Goal: Information Seeking & Learning: Find specific fact

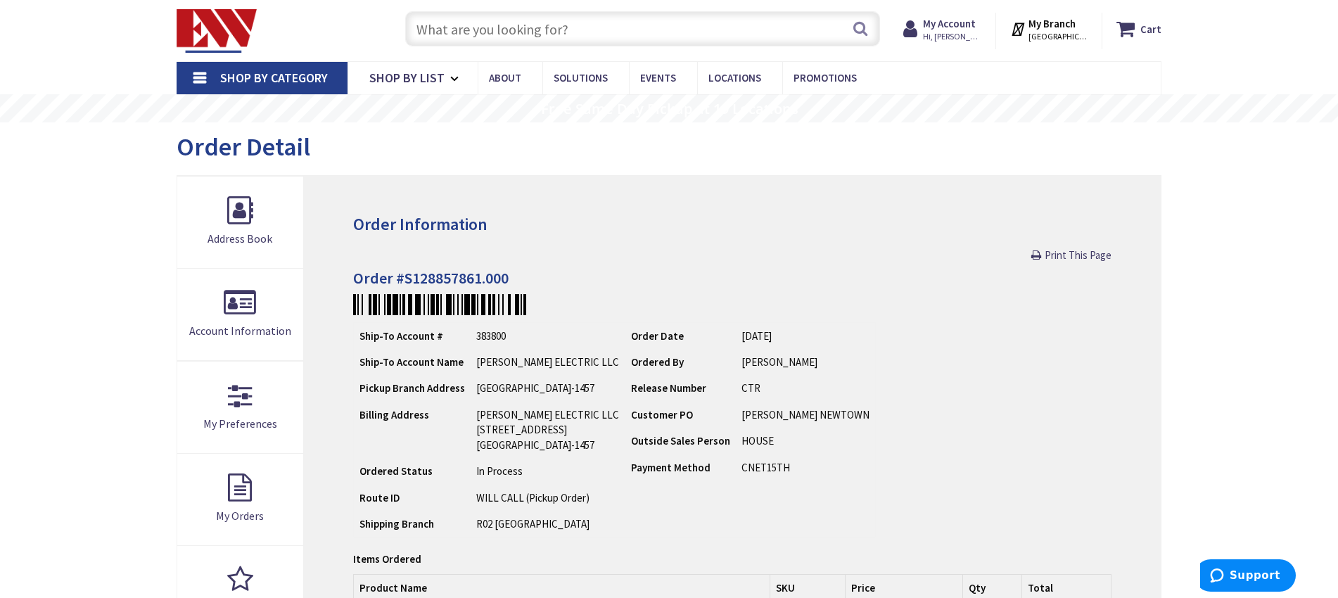
click at [738, 32] on input "text" at bounding box center [642, 28] width 475 height 35
click at [425, 28] on input "3 awg solid" at bounding box center [642, 28] width 475 height 35
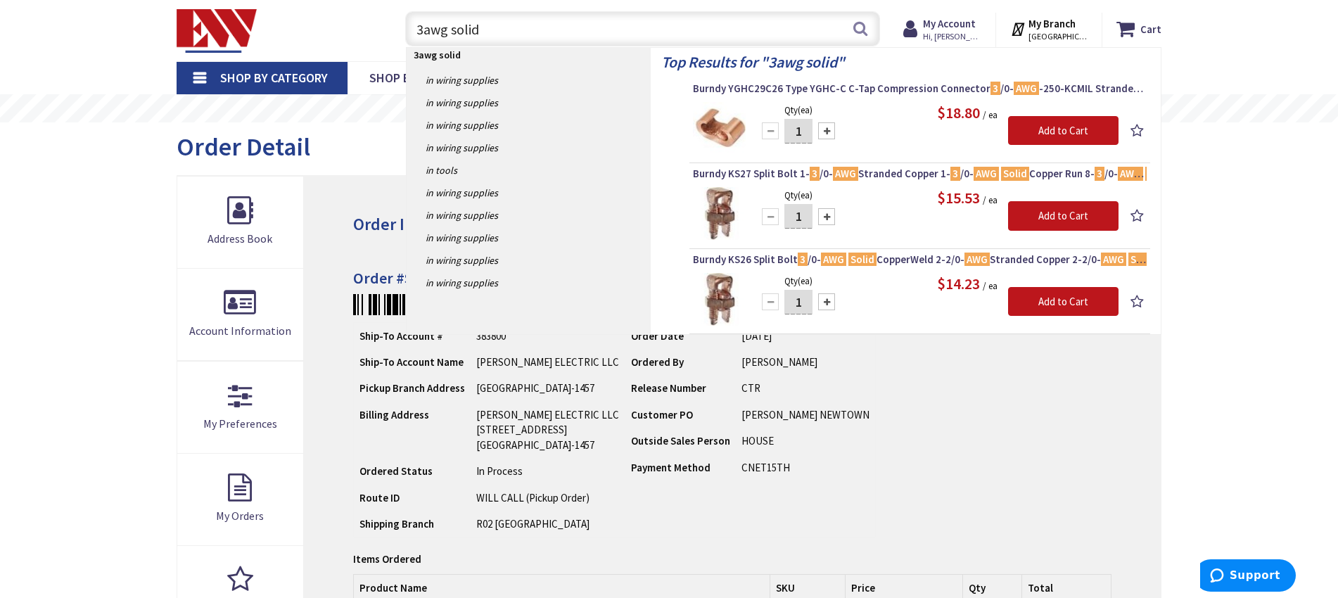
type input "awg solid"
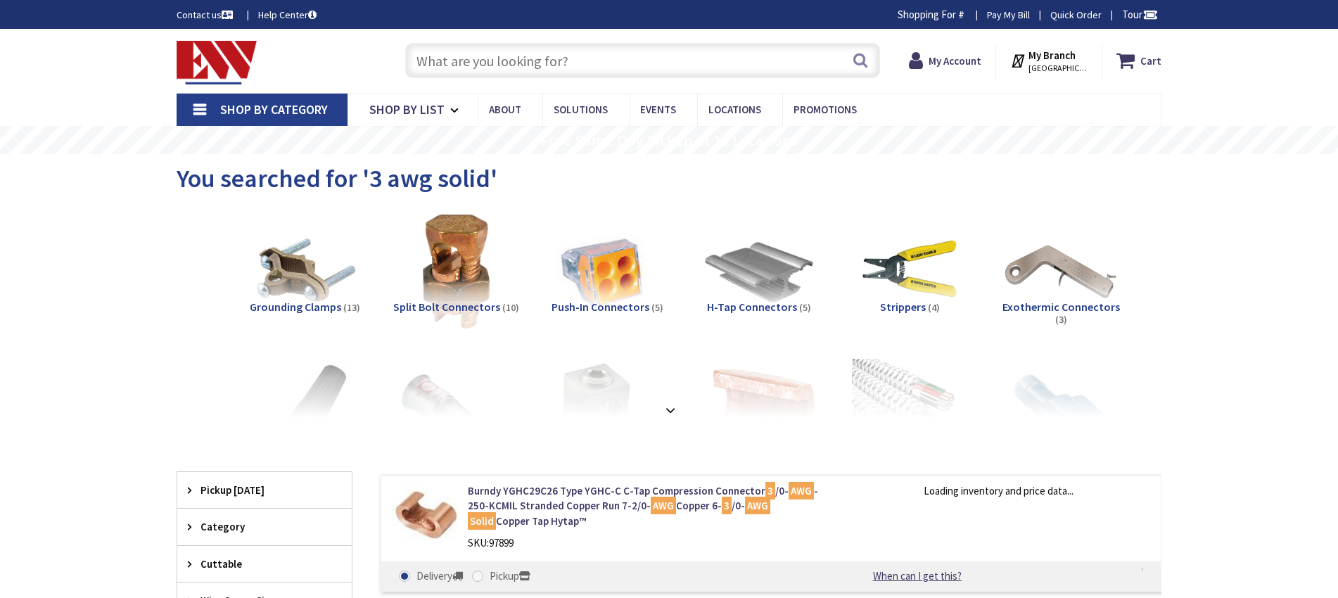
click at [499, 58] on input "text" at bounding box center [642, 60] width 475 height 35
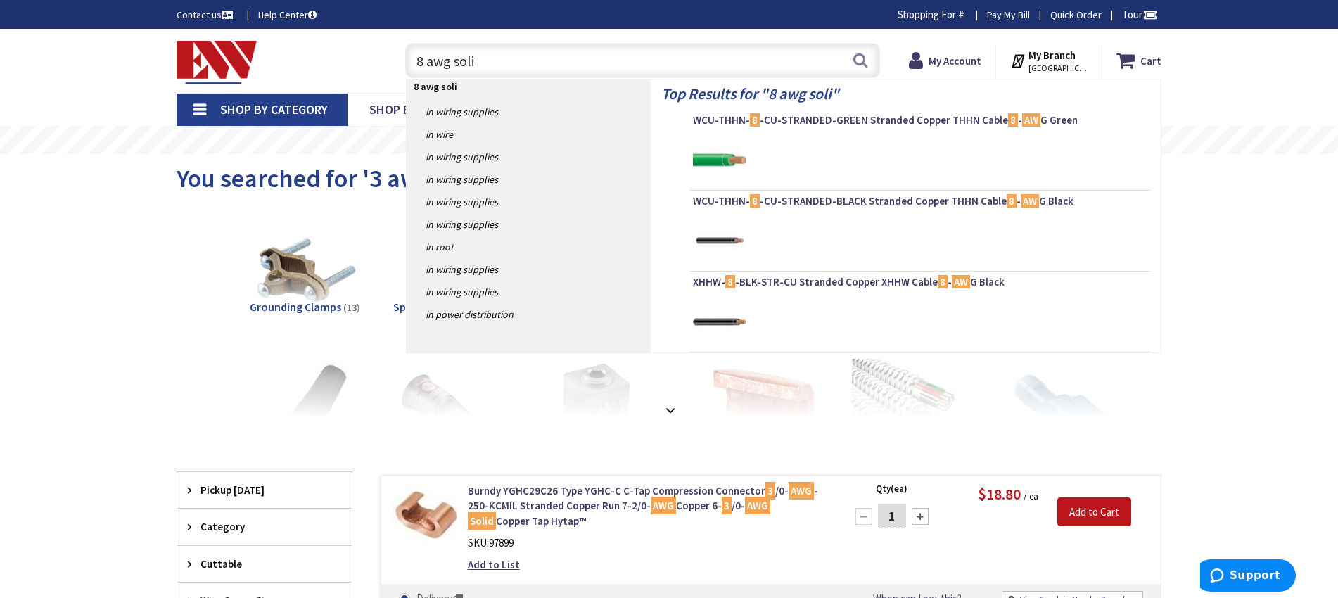
type input "8 awg solid"
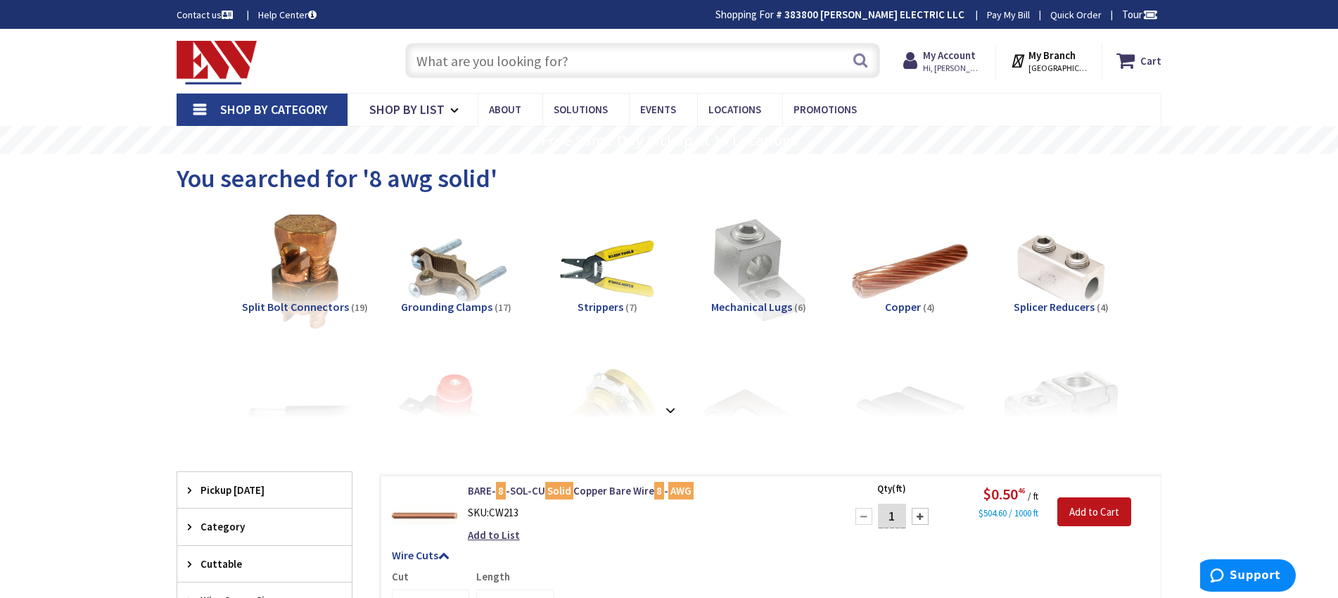
click at [515, 55] on input "text" at bounding box center [642, 60] width 475 height 35
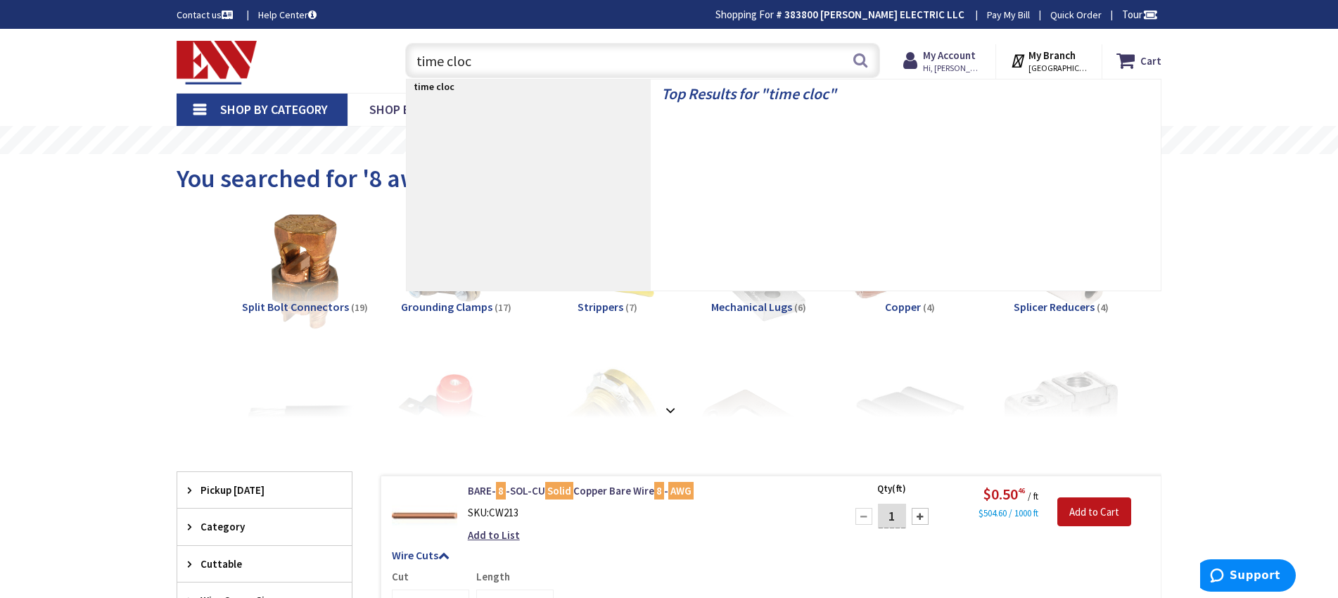
type input "time clock"
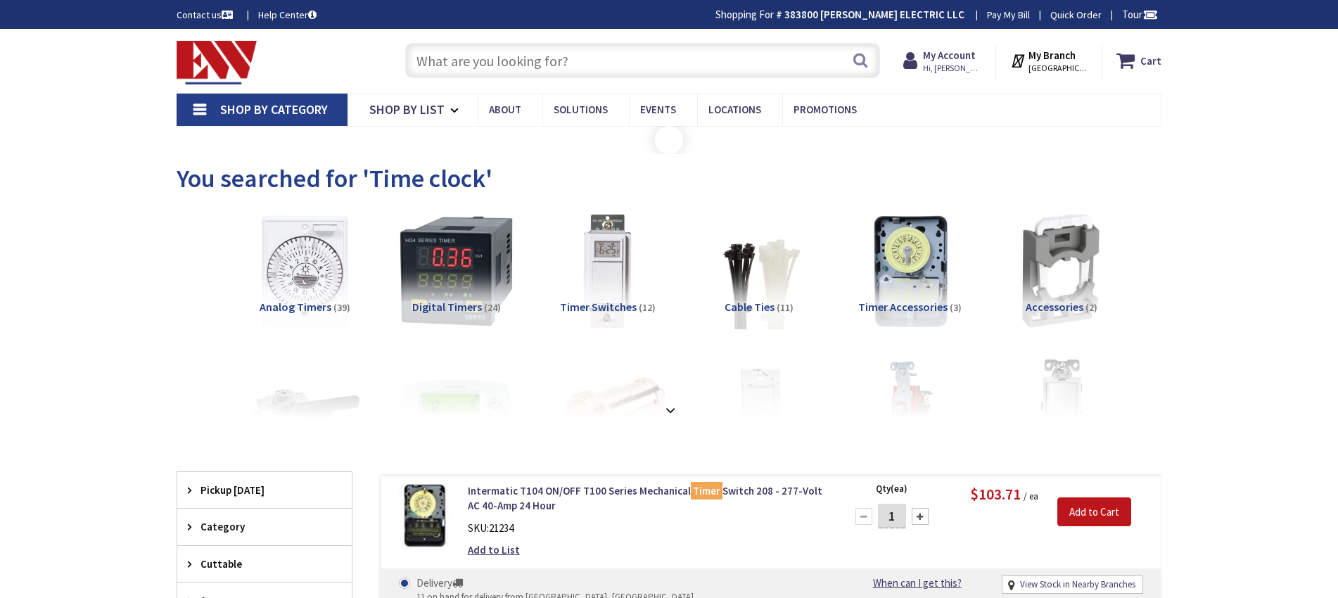
click at [817, 56] on input "text" at bounding box center [642, 60] width 475 height 35
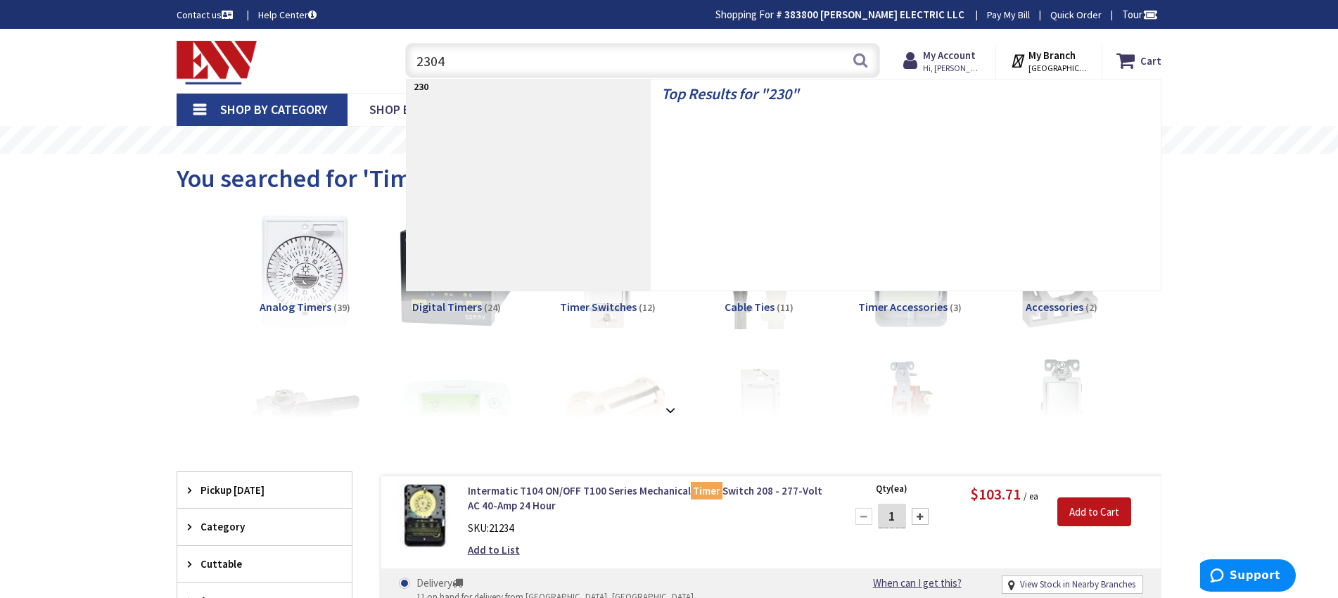
type input "23043"
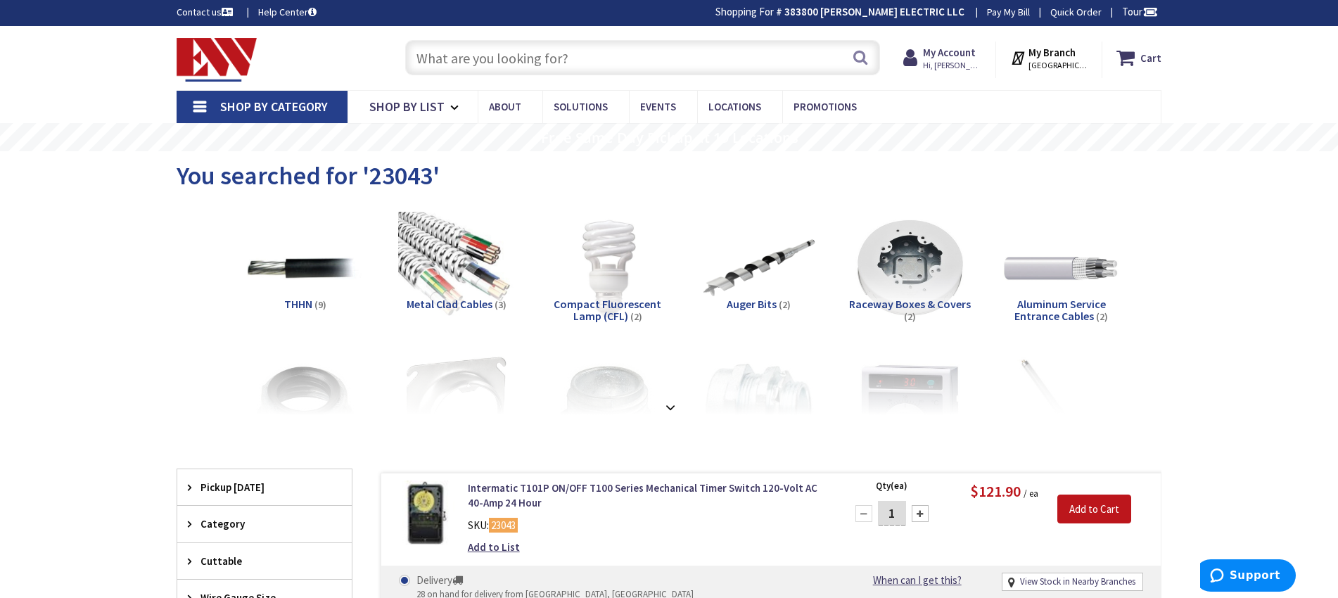
click at [681, 58] on input "text" at bounding box center [642, 57] width 475 height 35
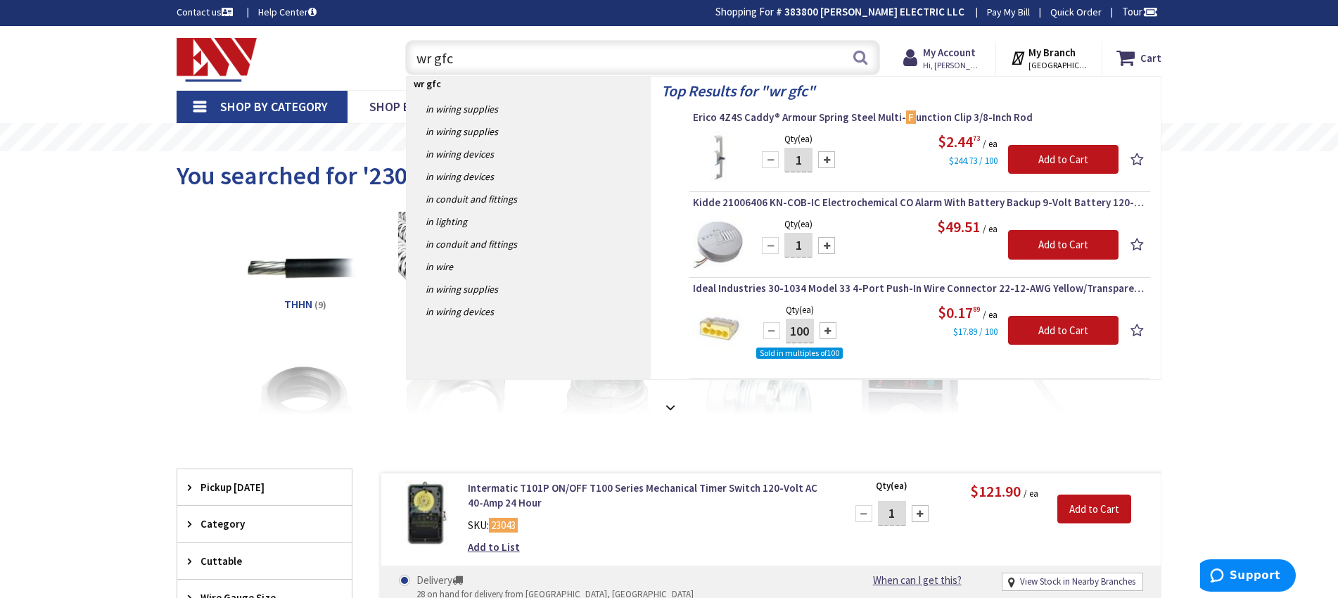
type input "wr gfci"
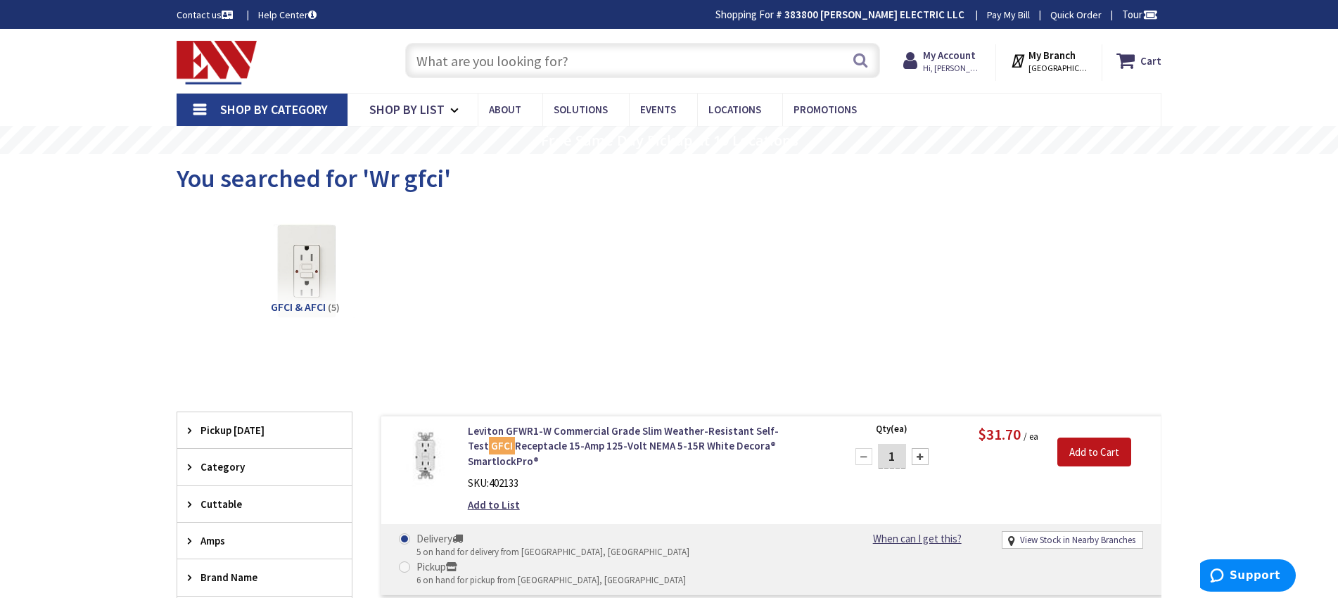
click at [738, 60] on input "text" at bounding box center [642, 60] width 475 height 35
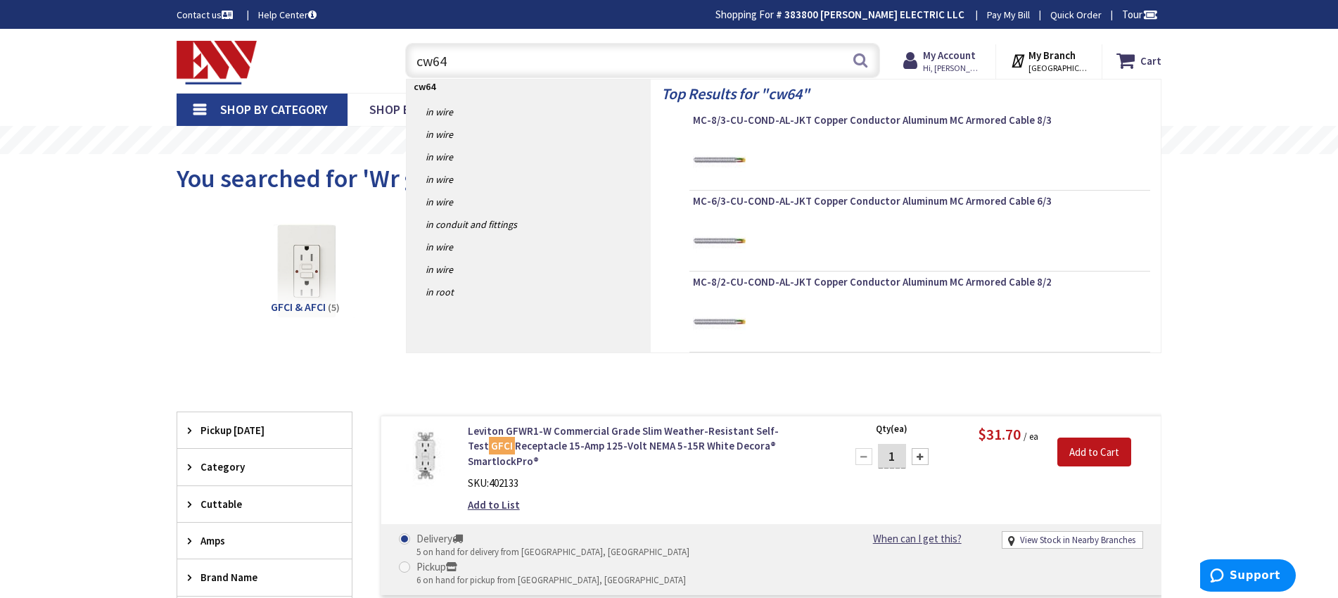
type input "cw649"
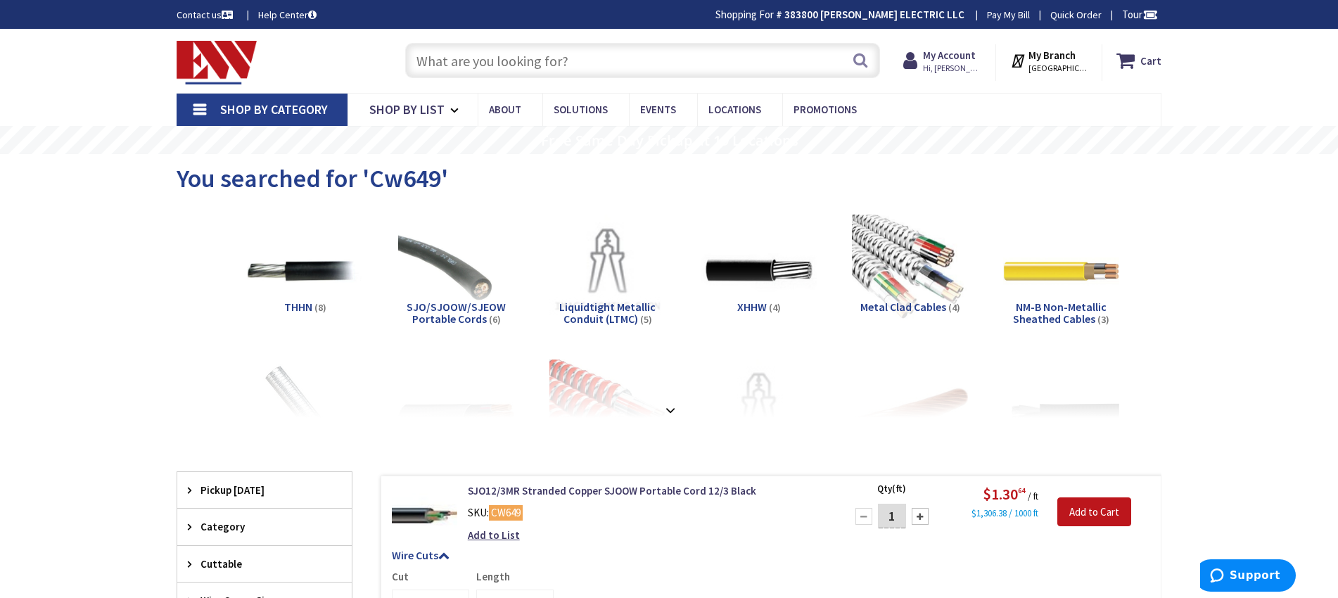
click at [793, 67] on input "text" at bounding box center [642, 60] width 475 height 35
type input "8710"
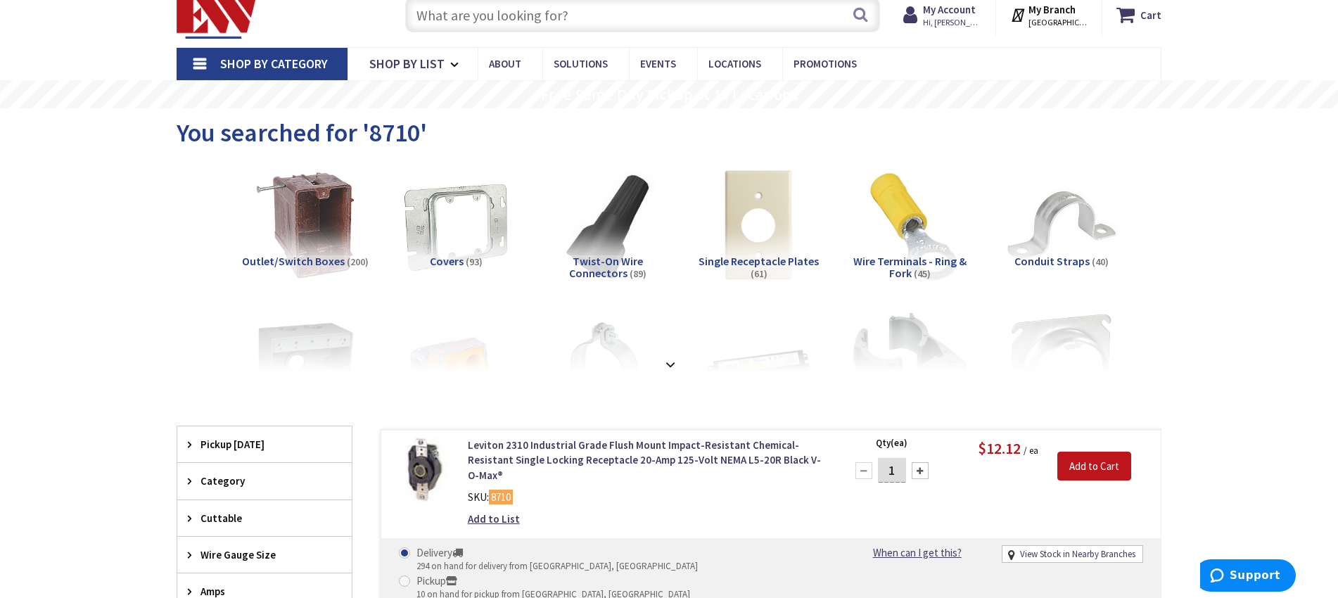
click at [619, 19] on input "text" at bounding box center [642, 14] width 475 height 35
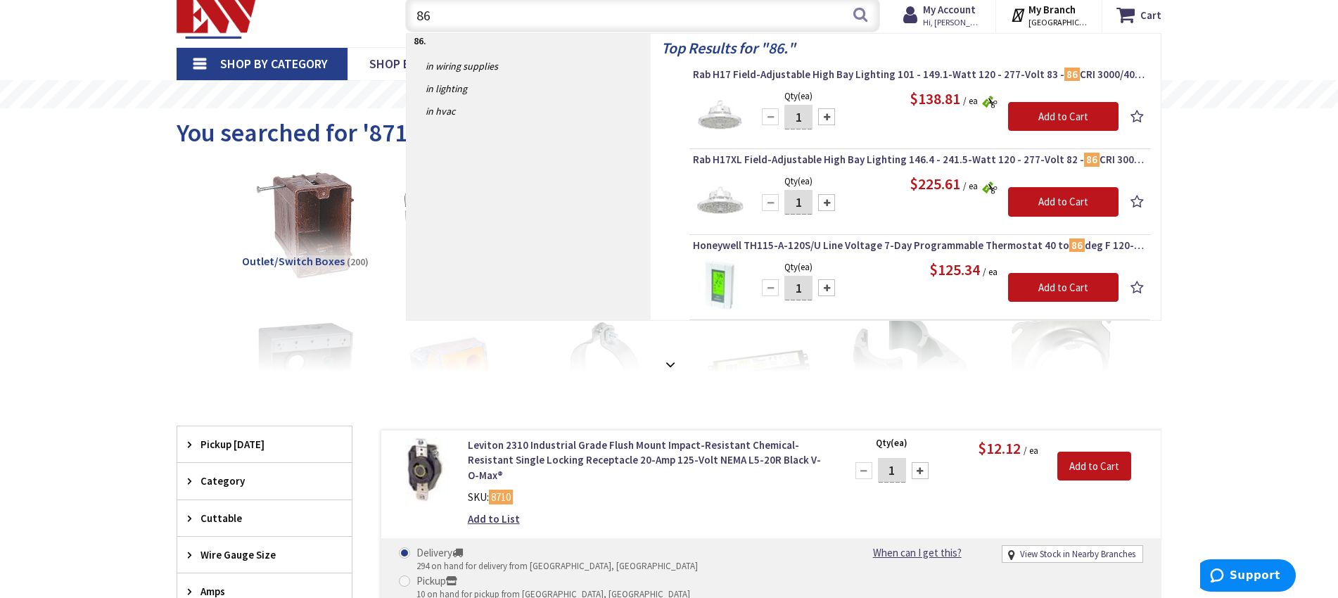
type input "8"
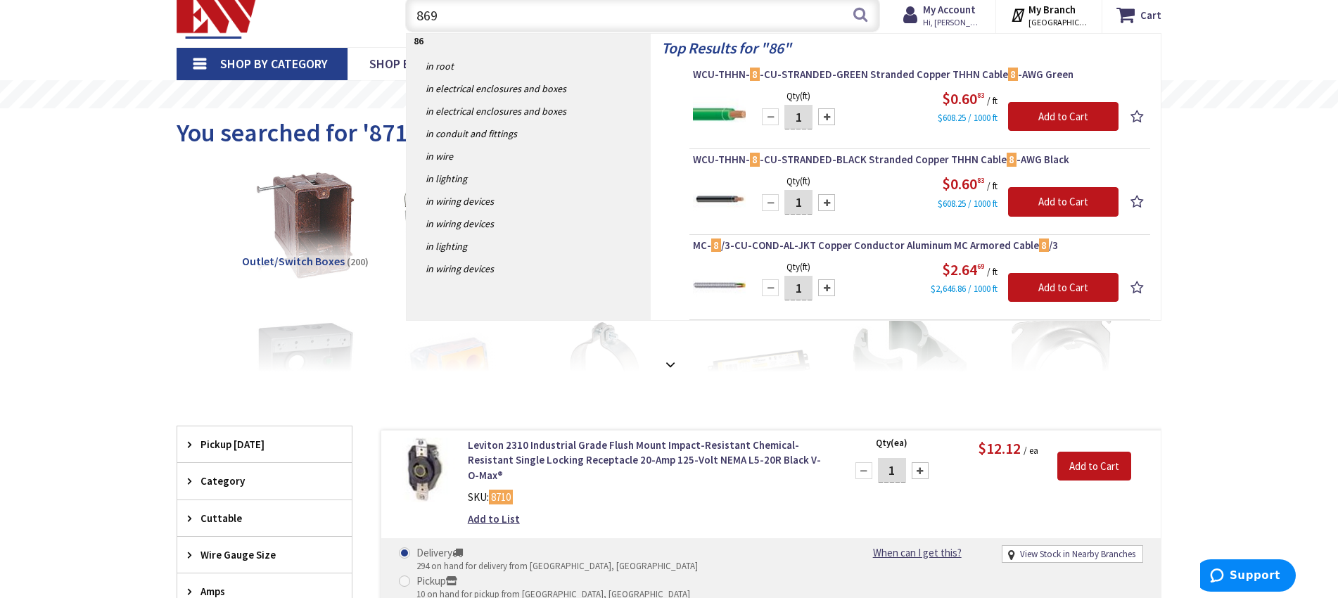
type input "8692"
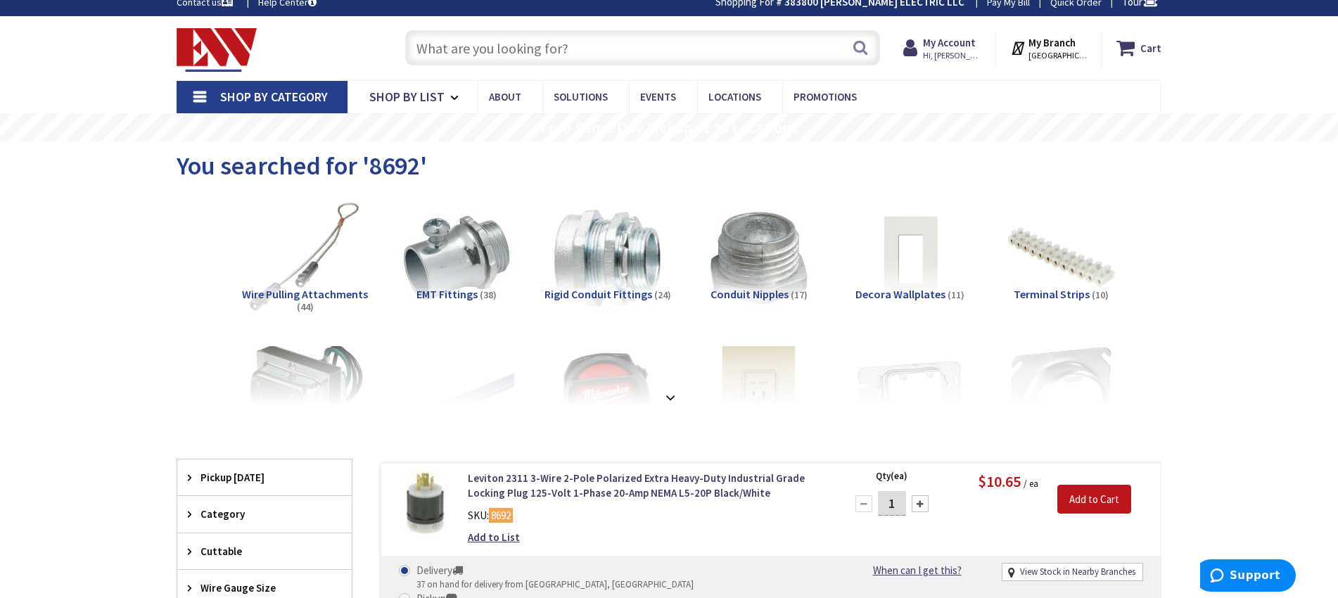
click at [656, 41] on input "text" at bounding box center [642, 47] width 475 height 35
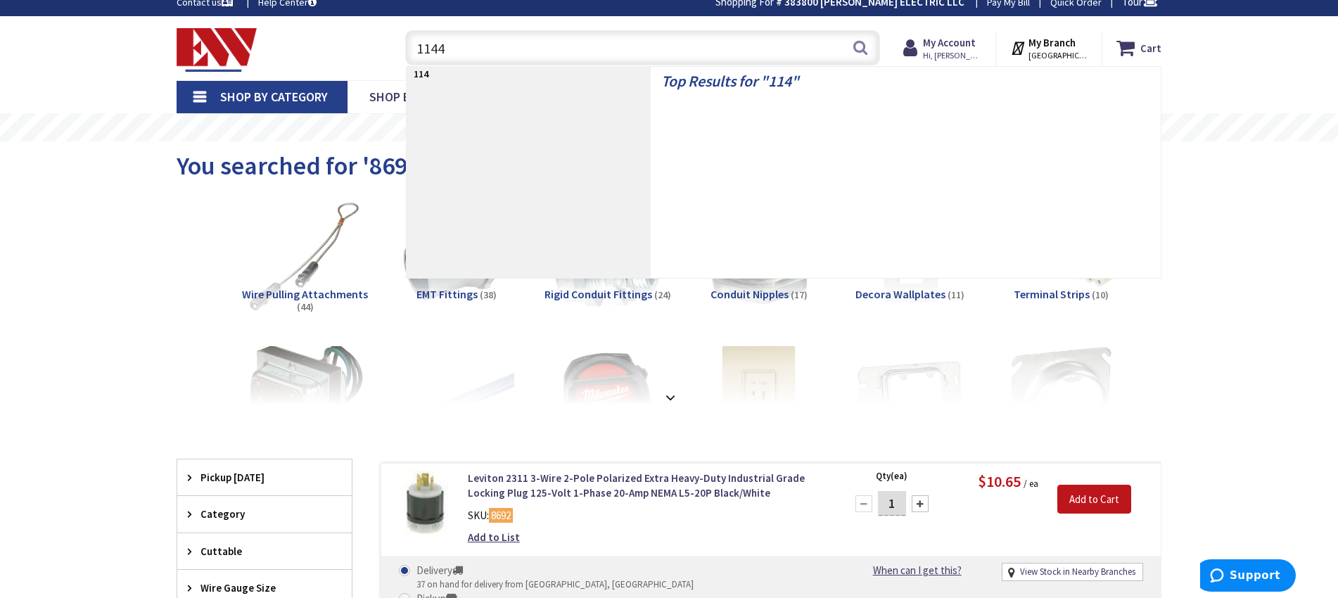
type input "11444"
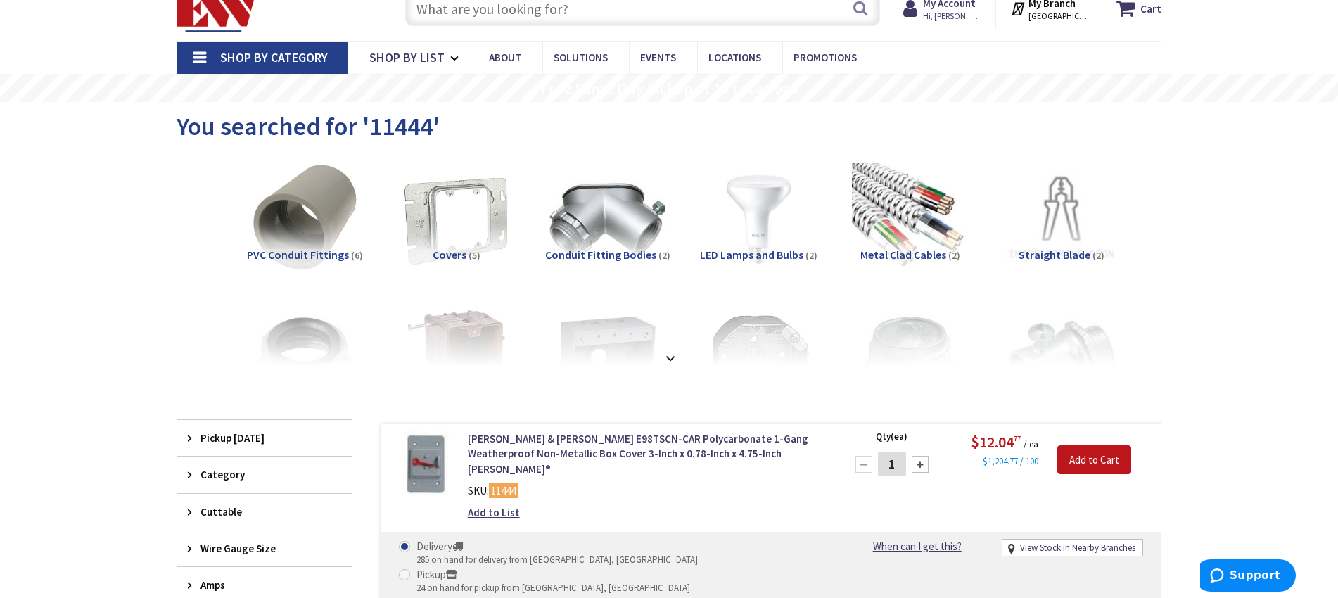
click at [652, 4] on input "text" at bounding box center [642, 8] width 475 height 35
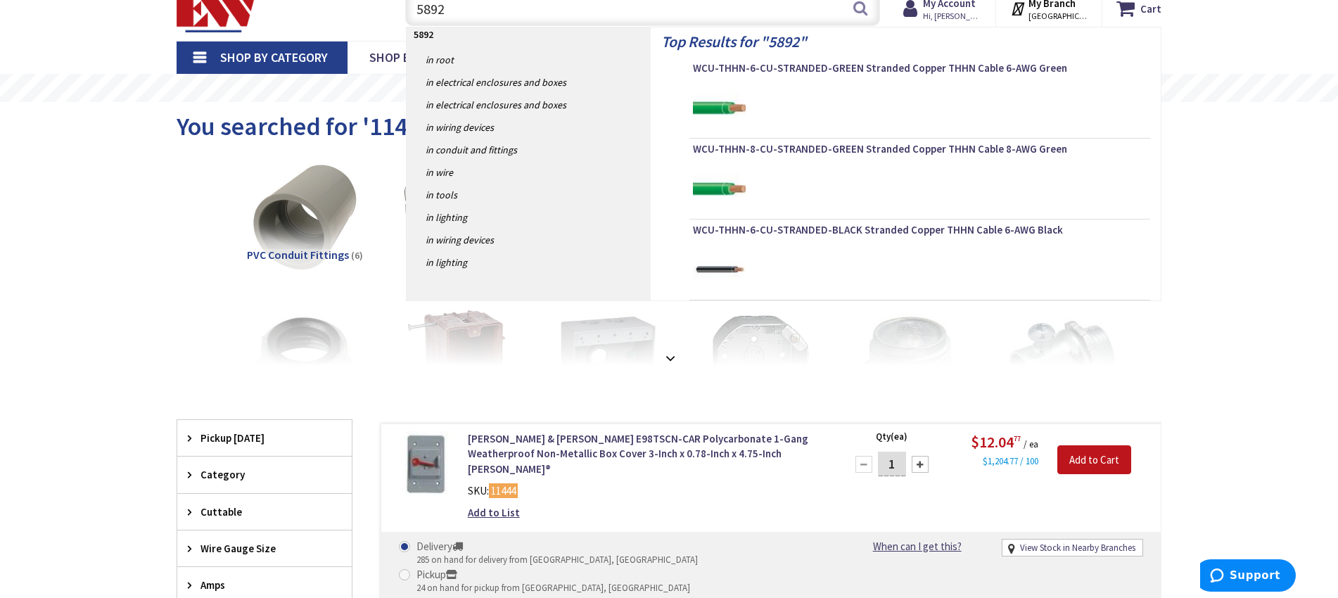
type input "58925"
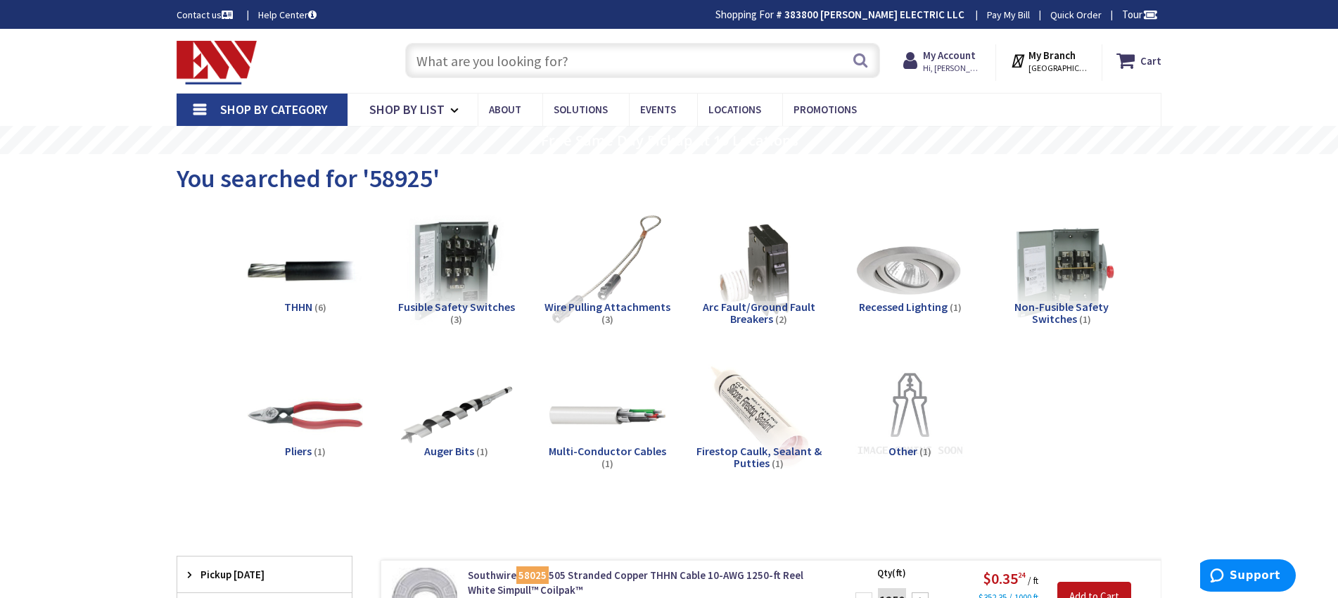
click at [769, 67] on input "text" at bounding box center [642, 60] width 475 height 35
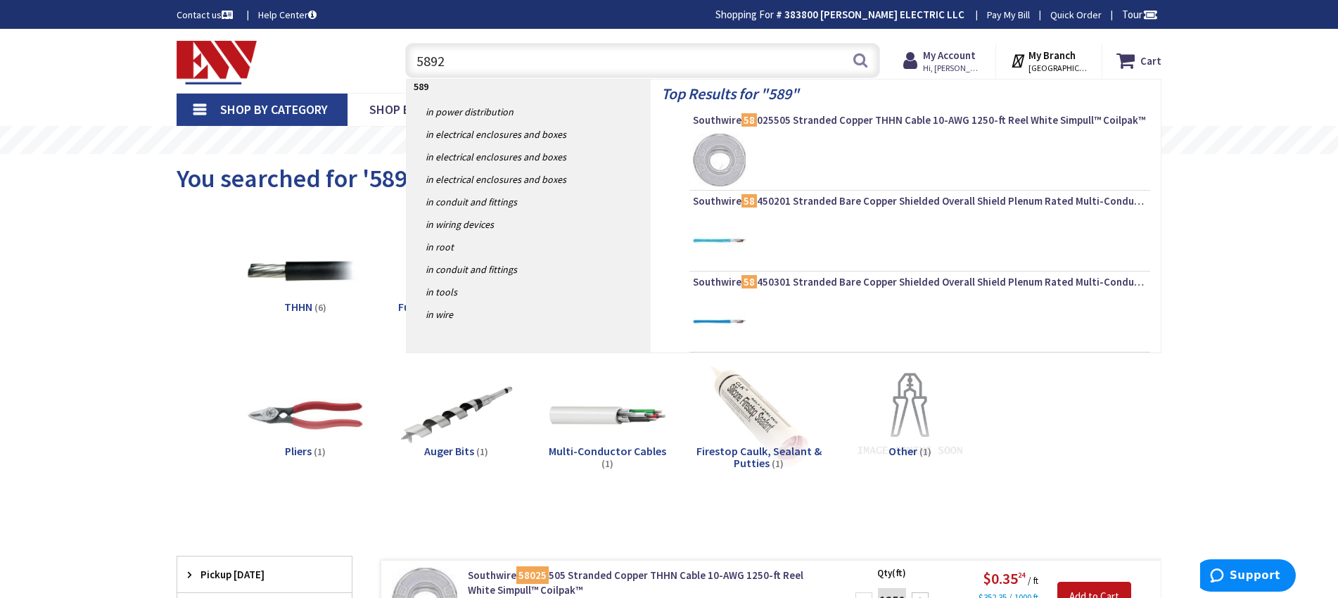
type input "58925"
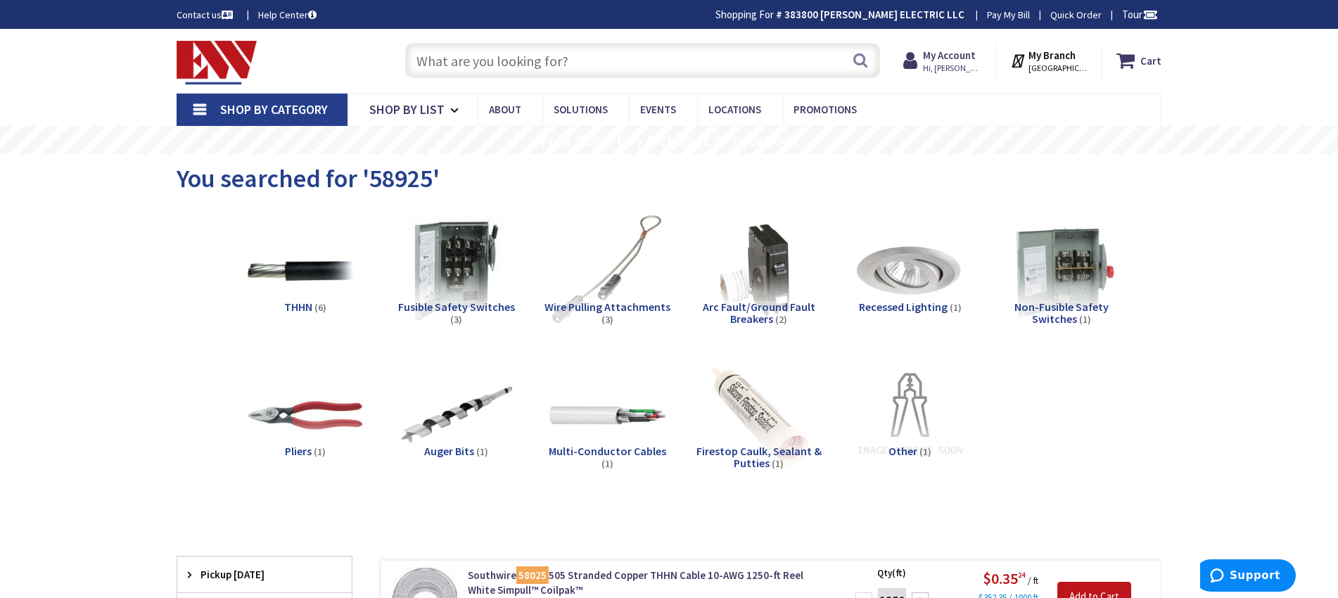
click at [650, 63] on input "text" at bounding box center [642, 60] width 475 height 35
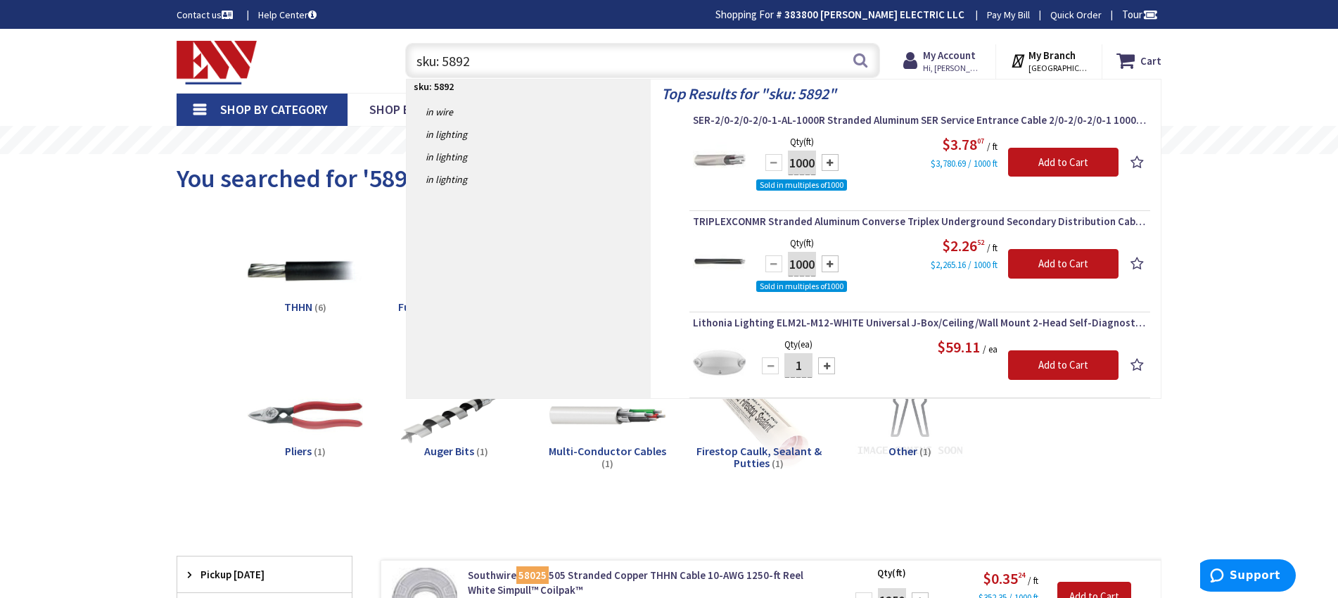
type input "sku: 58925"
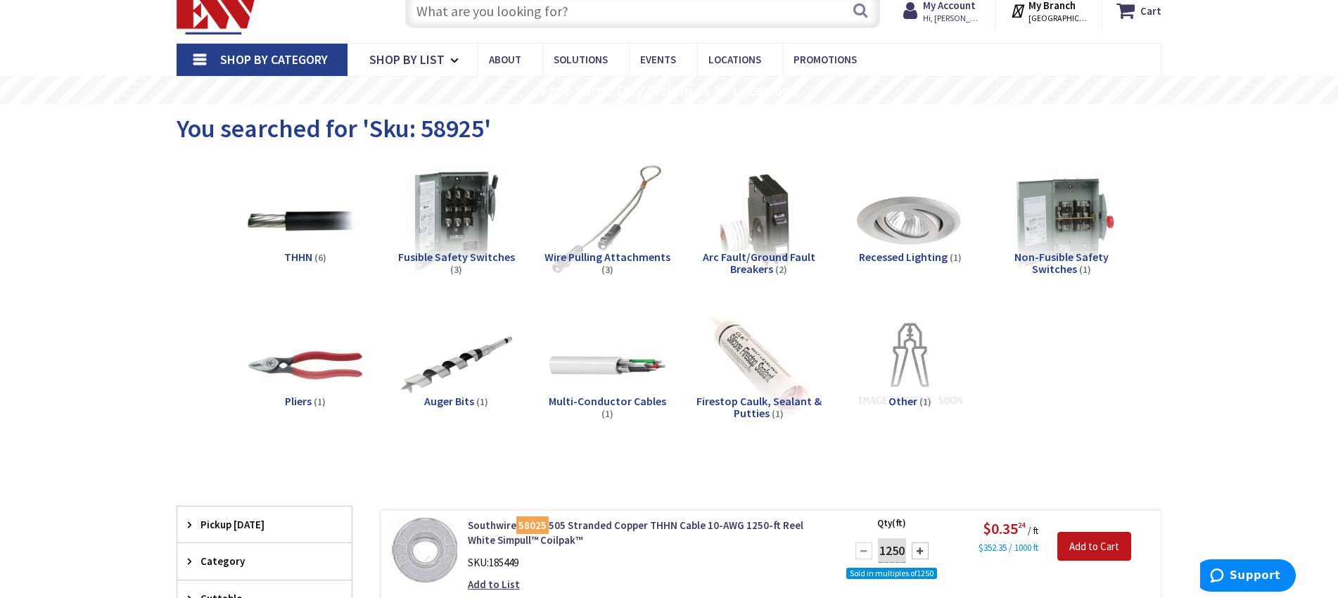
click at [799, 20] on input "text" at bounding box center [642, 10] width 475 height 35
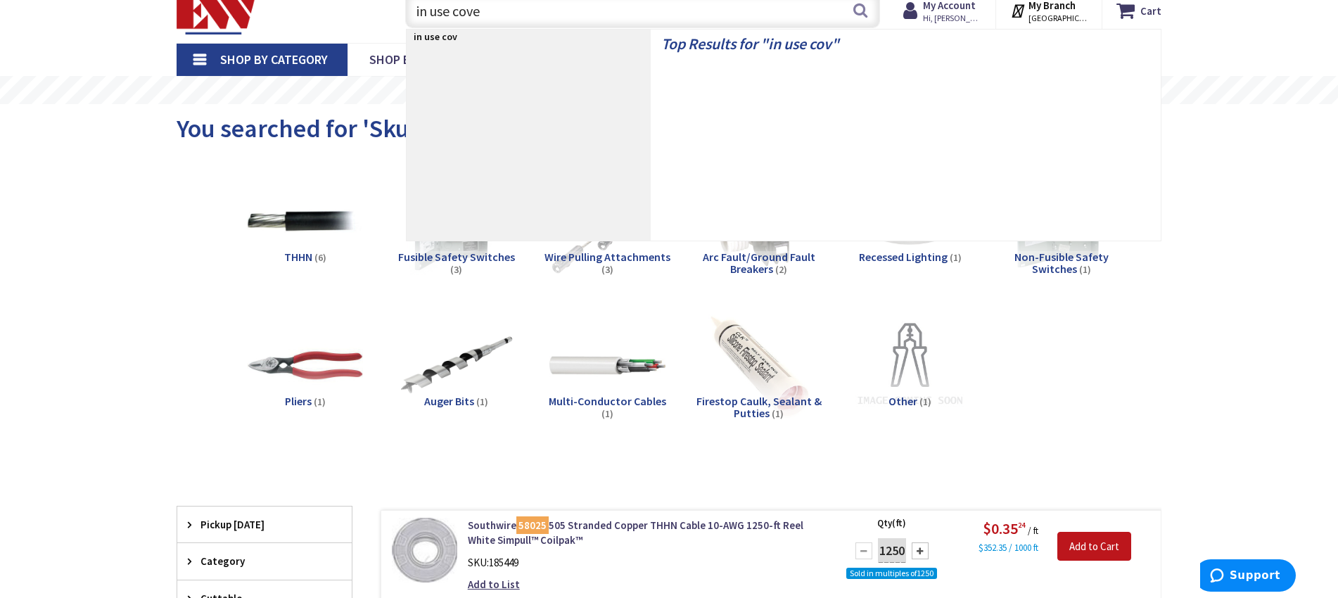
type input "in use cover"
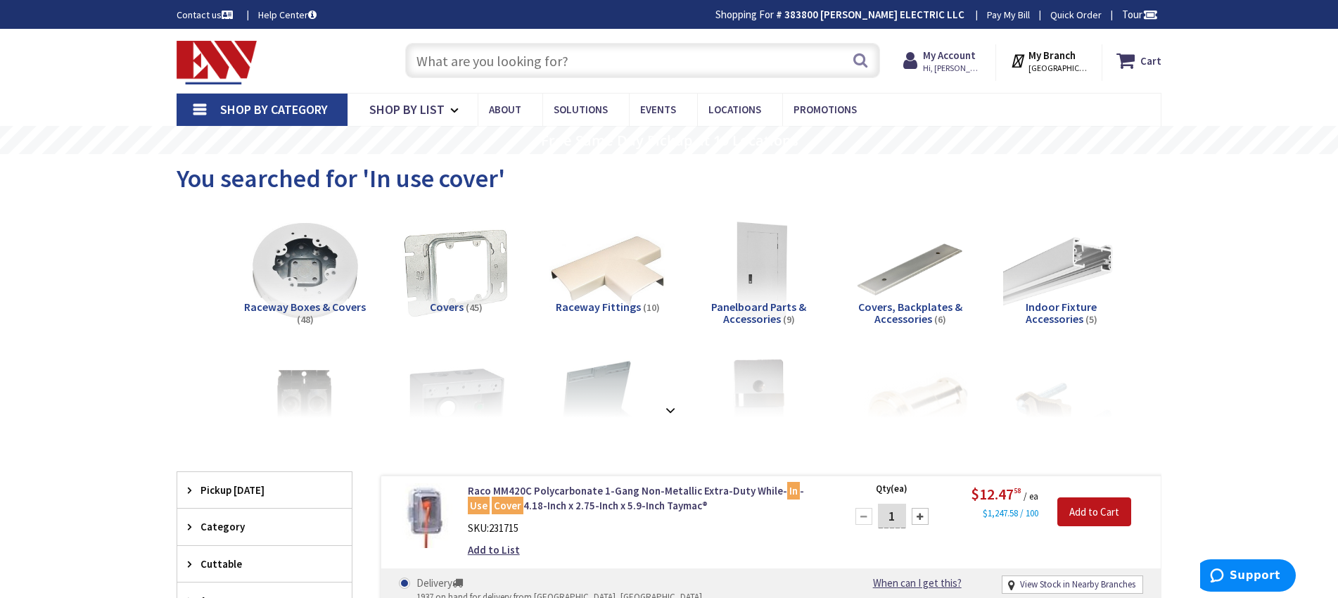
click at [710, 60] on input "text" at bounding box center [642, 60] width 475 height 35
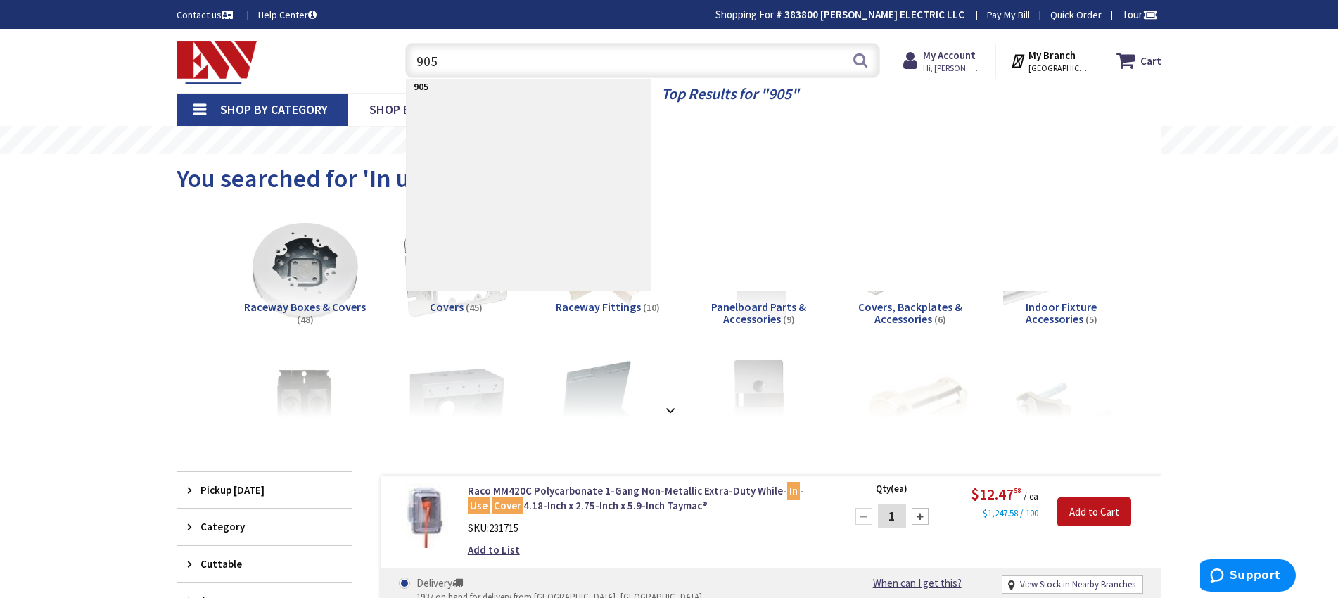
type input "9053"
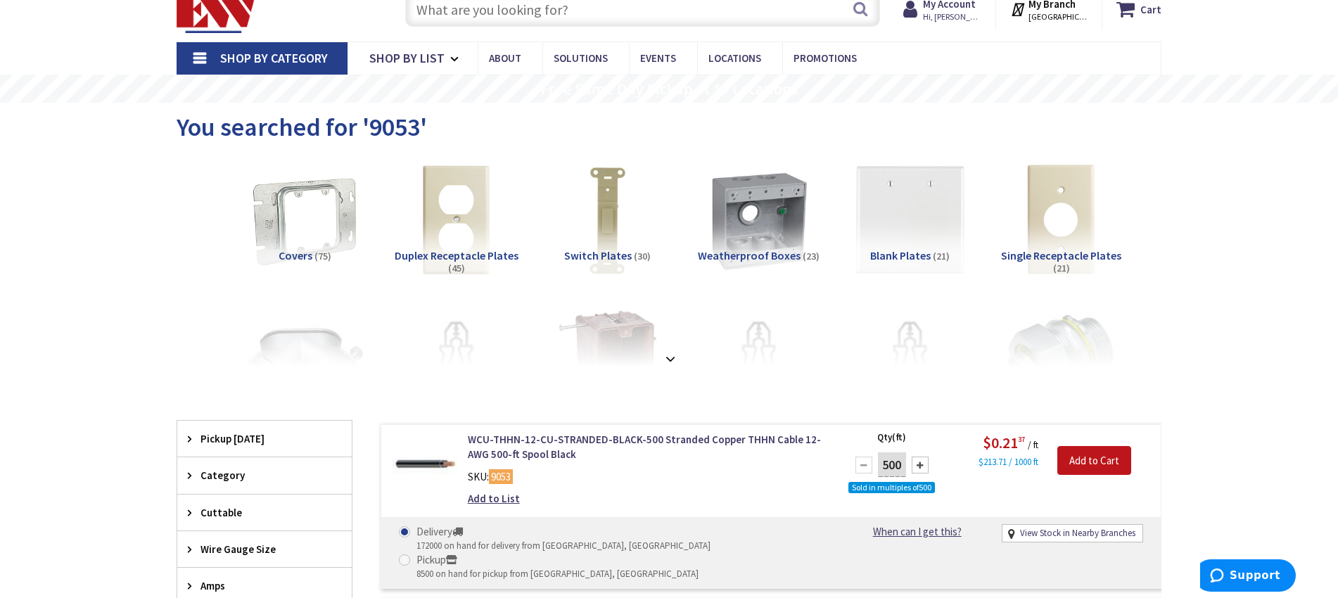
click at [665, 18] on input "text" at bounding box center [642, 9] width 475 height 35
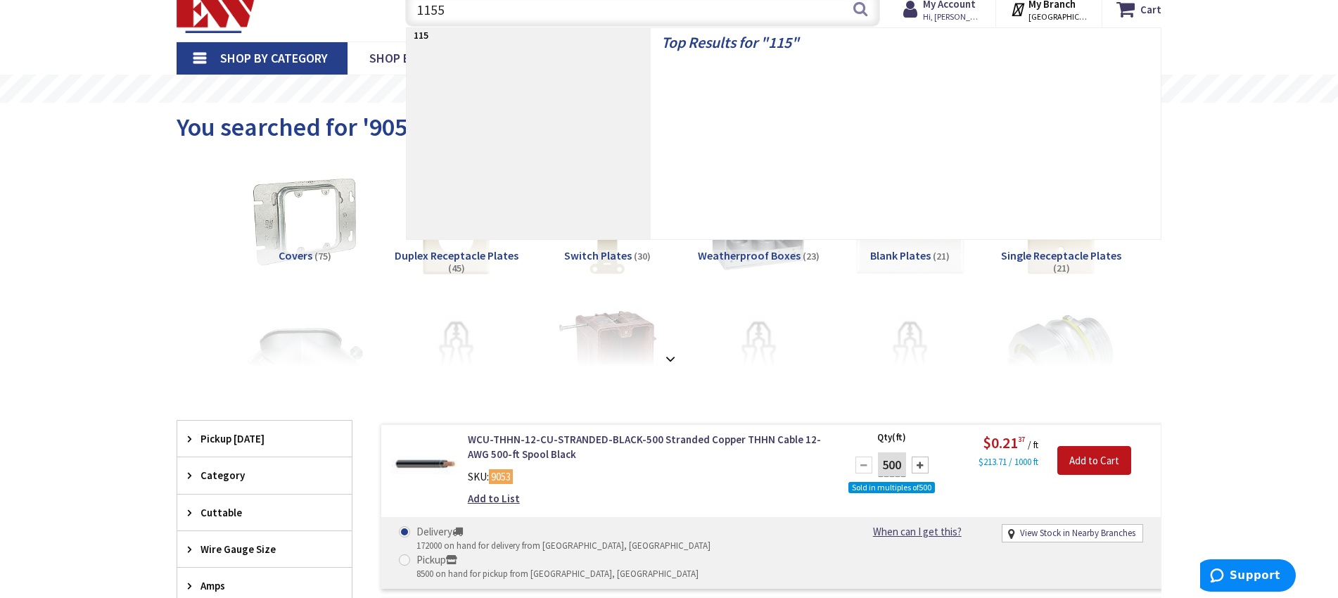
type input "11554"
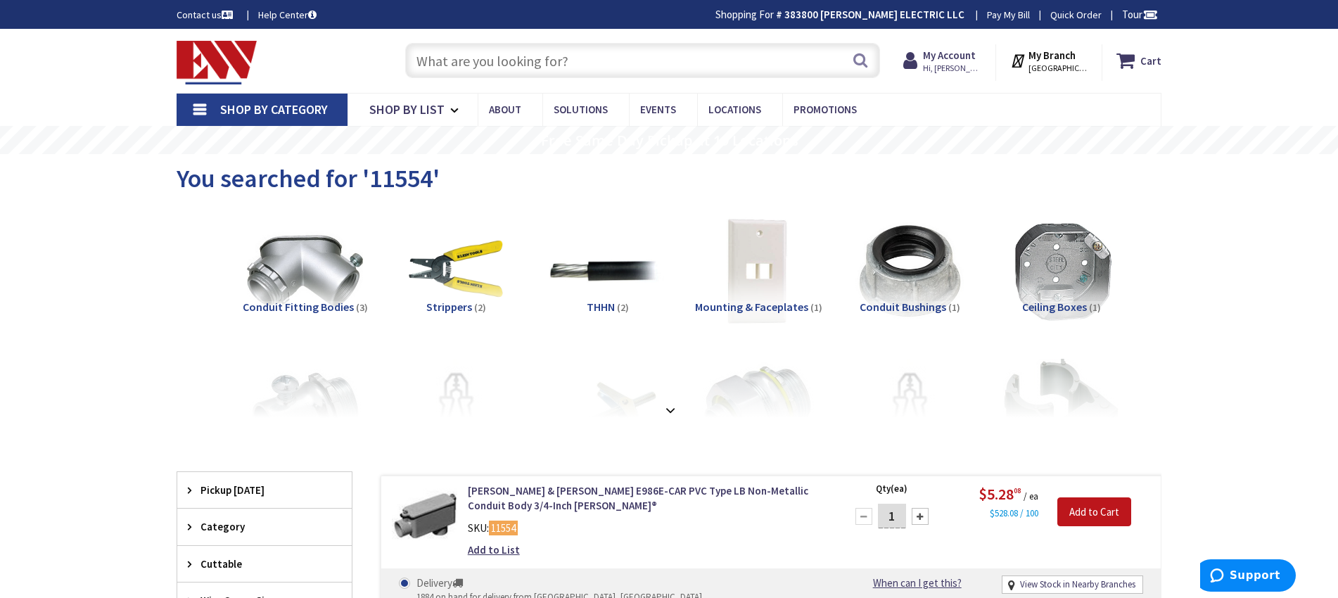
click at [755, 58] on input "text" at bounding box center [642, 60] width 475 height 35
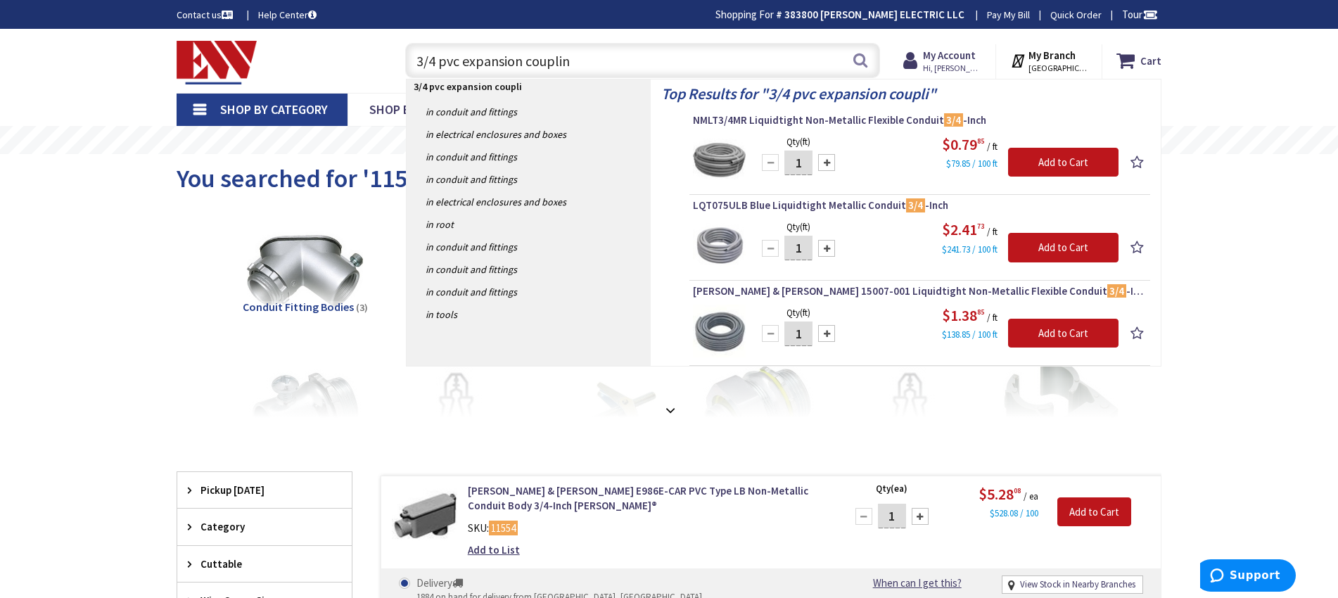
type input "3/4 pvc expansion coupling"
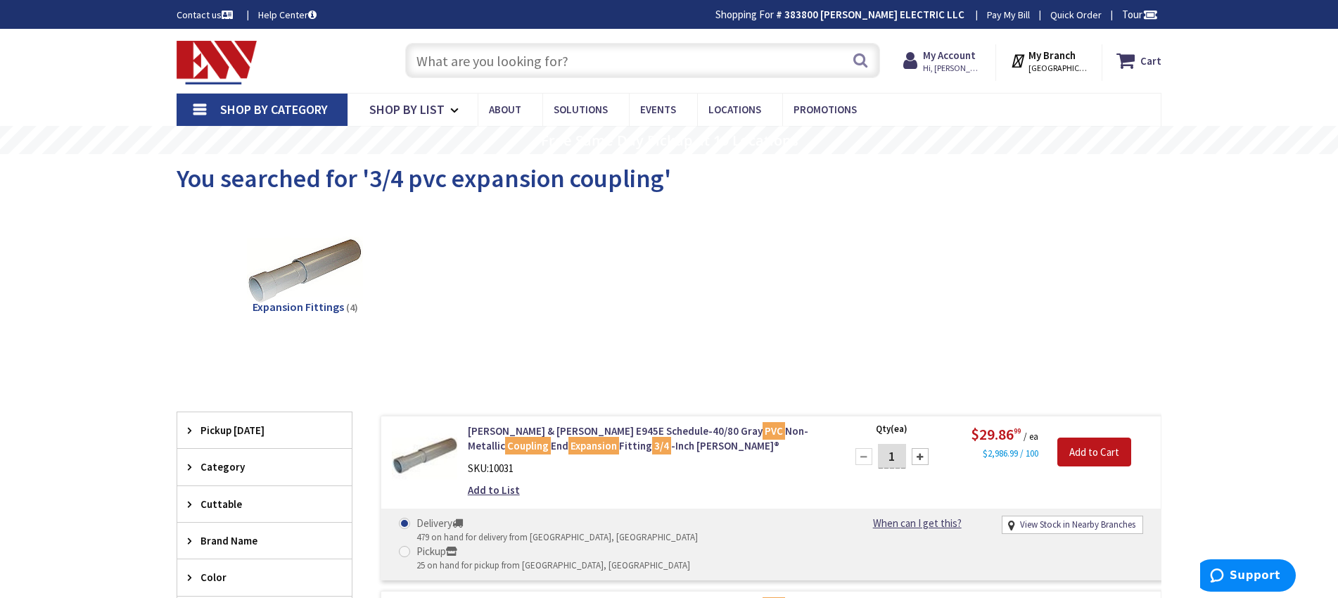
click at [577, 66] on input "text" at bounding box center [642, 60] width 475 height 35
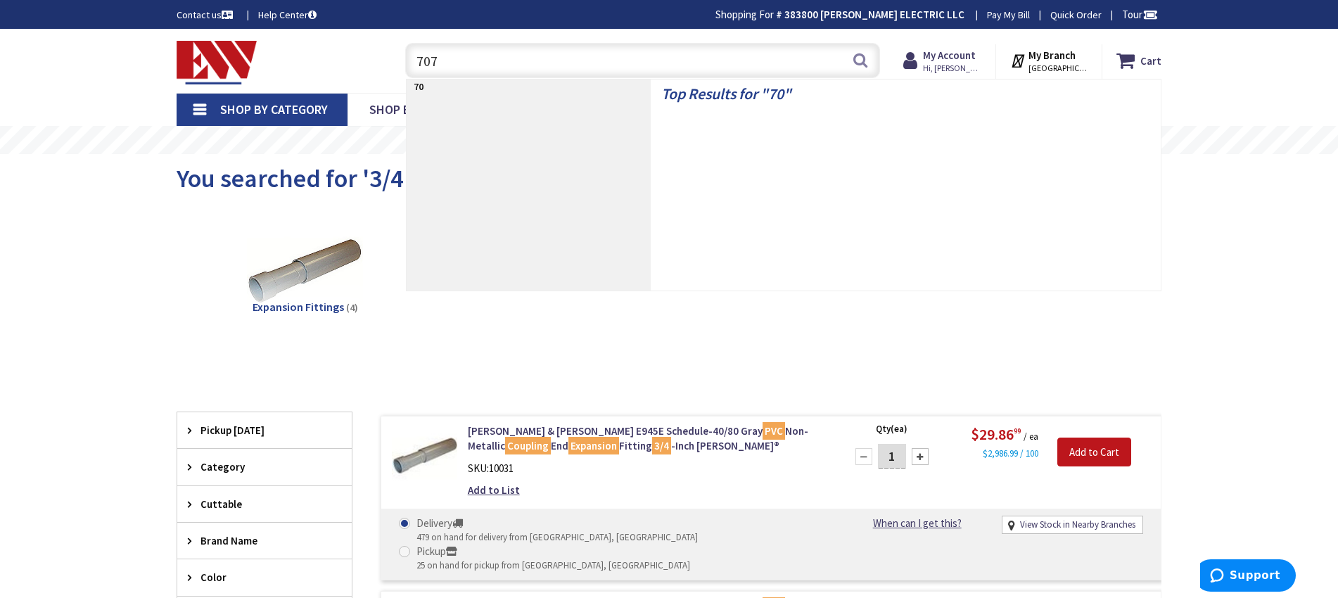
type input "7077"
